Goal: Information Seeking & Learning: Learn about a topic

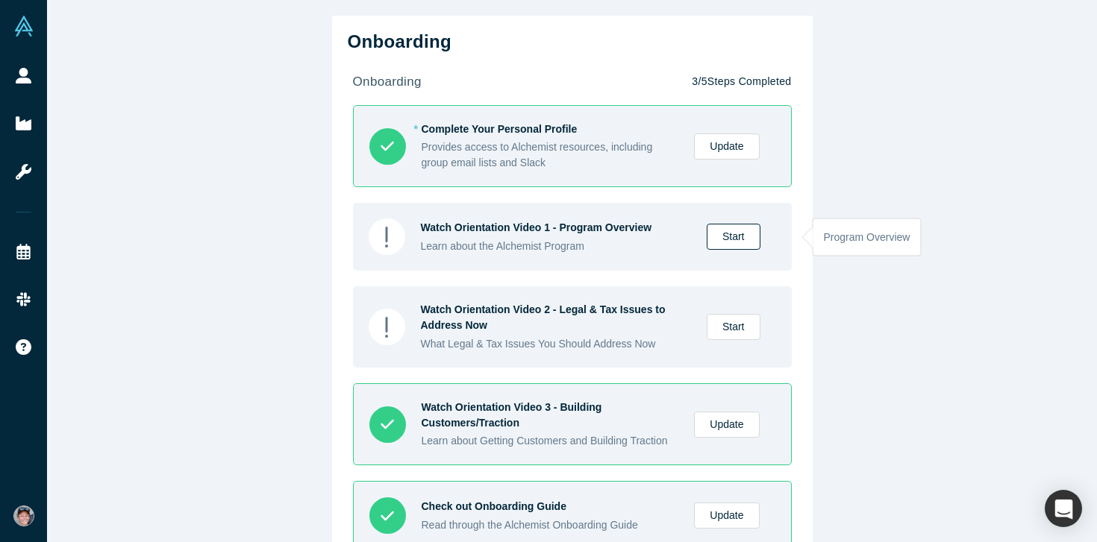
click at [739, 239] on link "Start" at bounding box center [734, 237] width 54 height 26
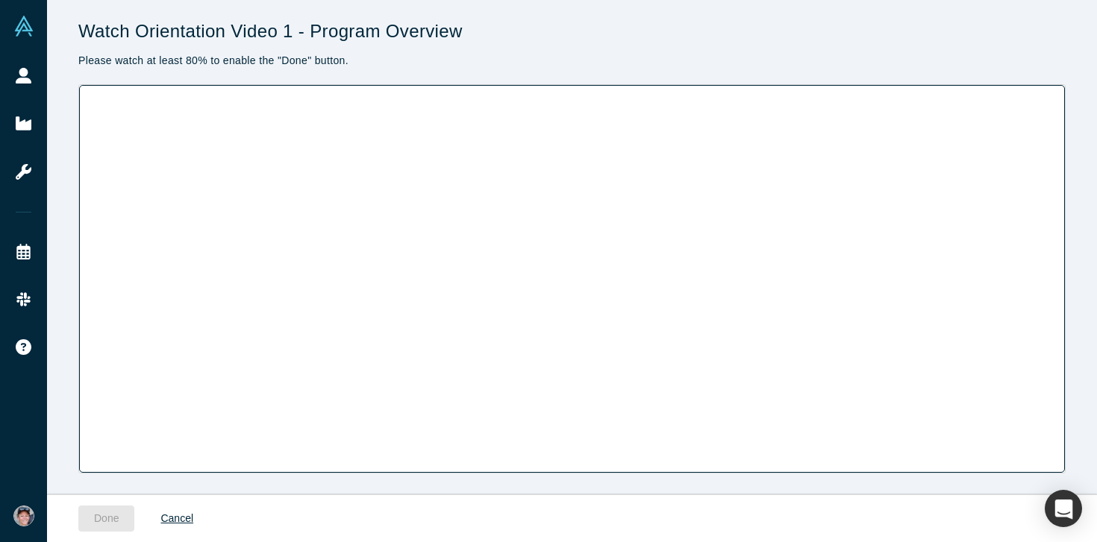
click at [673, 56] on p "Please watch at least 80% to enable the "Done" button." at bounding box center [571, 61] width 987 height 16
click at [104, 516] on button "Done" at bounding box center [106, 519] width 56 height 26
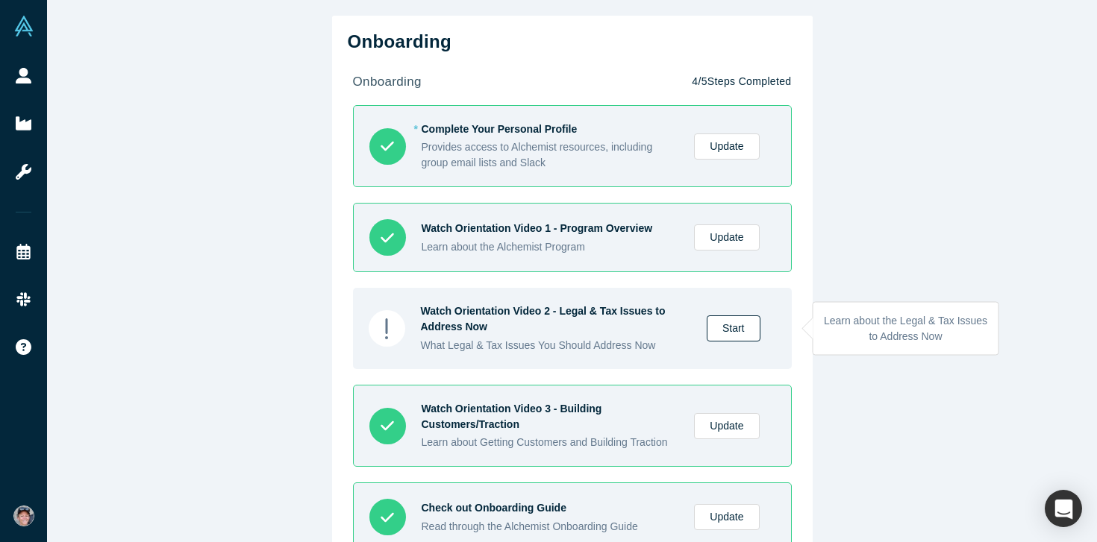
click at [731, 327] on link "Start" at bounding box center [734, 329] width 54 height 26
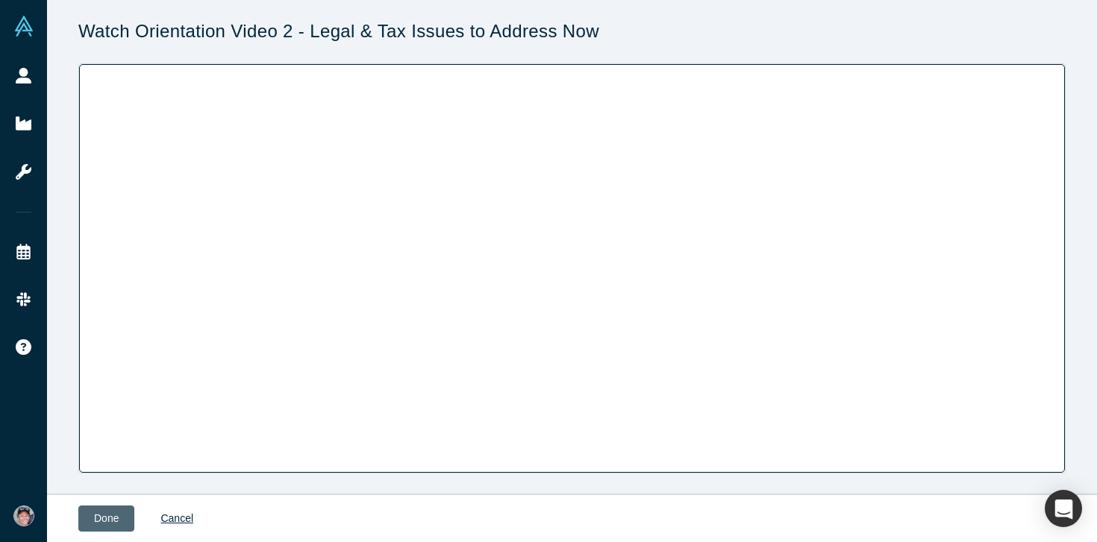
click at [109, 525] on button "Done" at bounding box center [106, 519] width 56 height 26
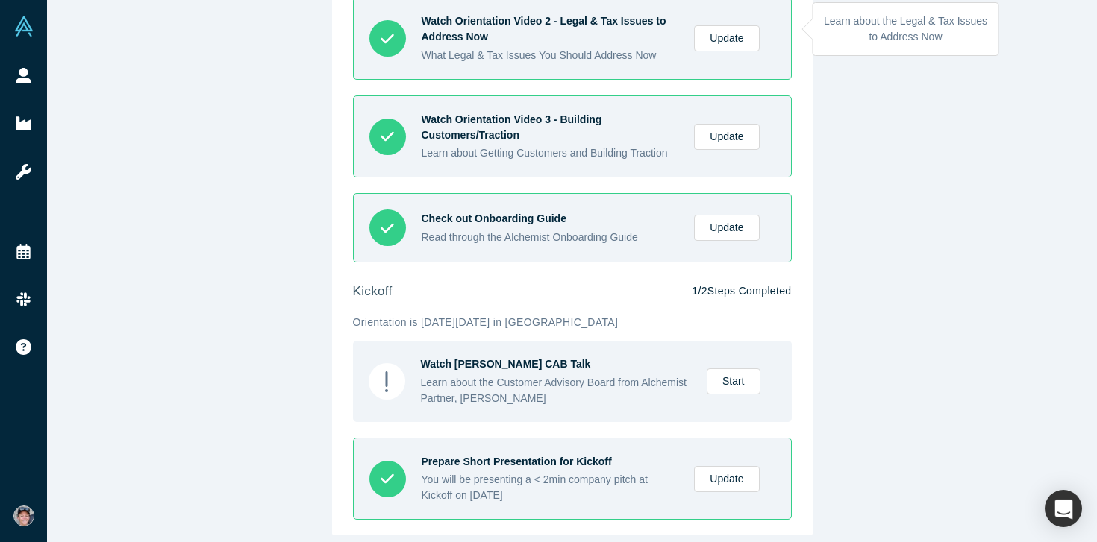
scroll to position [300, 0]
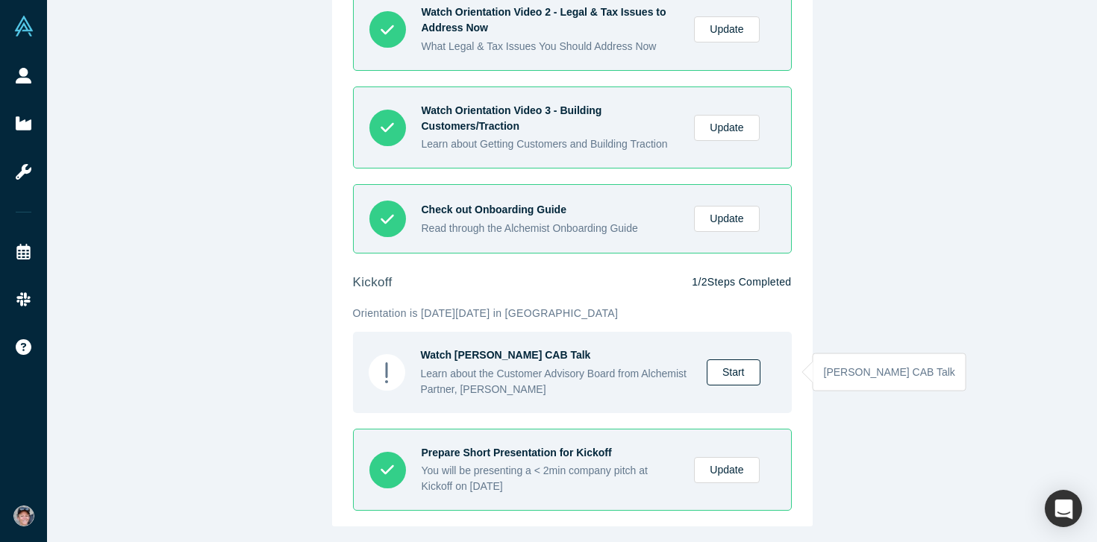
click at [731, 369] on link "Start" at bounding box center [734, 373] width 54 height 26
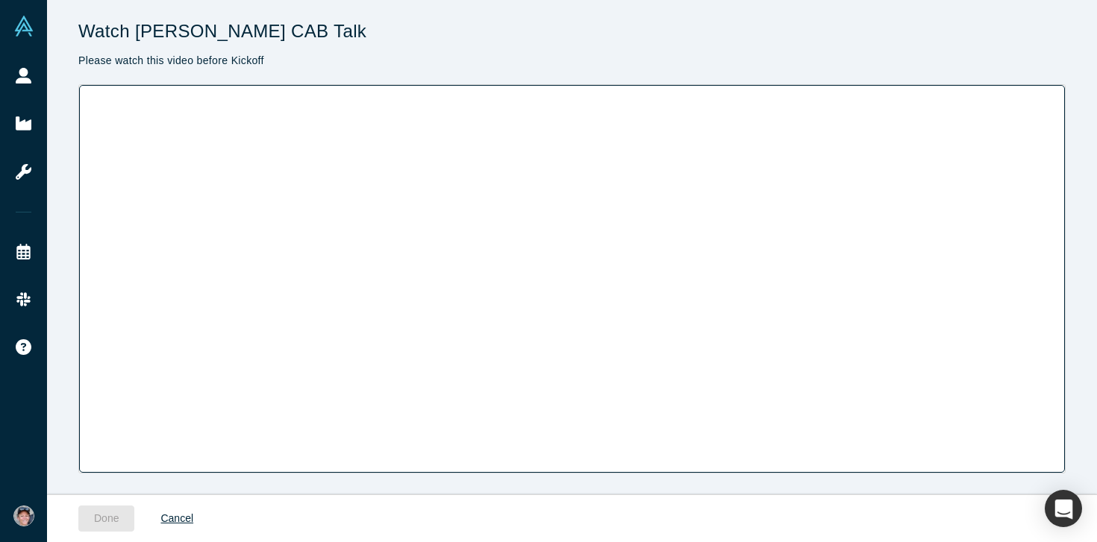
click at [844, 45] on div "Watch [PERSON_NAME] CAB Talk Please watch this video before Kickoff" at bounding box center [571, 47] width 987 height 53
click at [95, 528] on button "Done" at bounding box center [106, 519] width 56 height 26
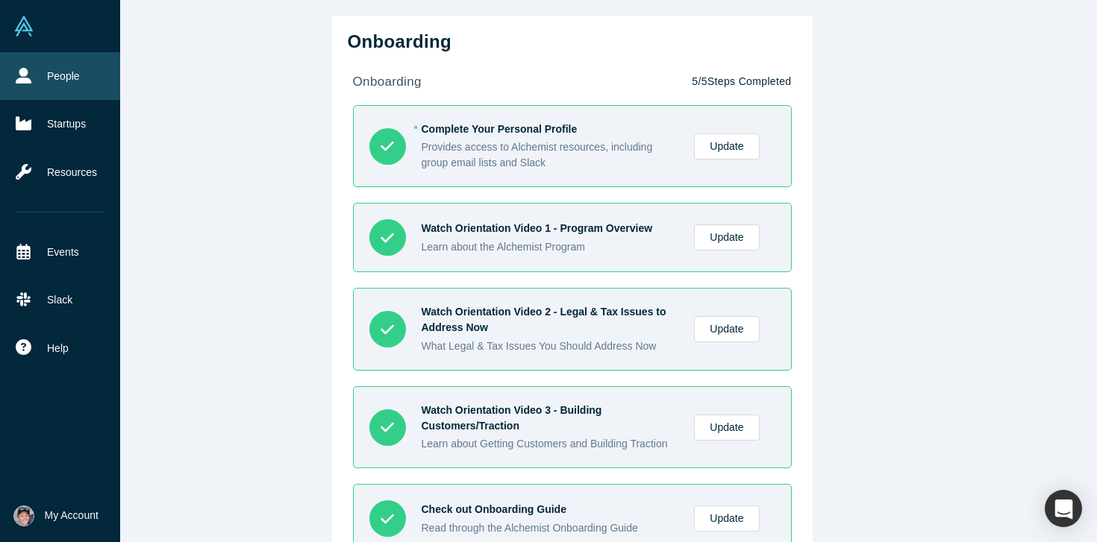
click at [22, 78] on icon at bounding box center [24, 76] width 16 height 16
